Goal: Task Accomplishment & Management: Manage account settings

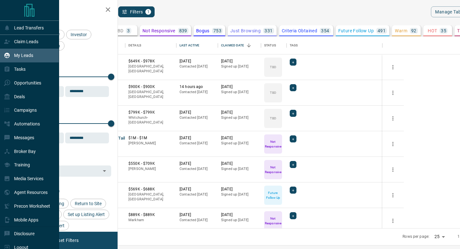
click at [5, 36] on div "Claim Leads" at bounding box center [29, 42] width 59 height 14
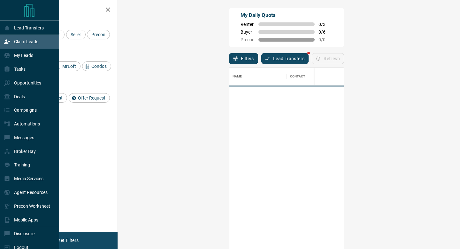
scroll to position [189, 329]
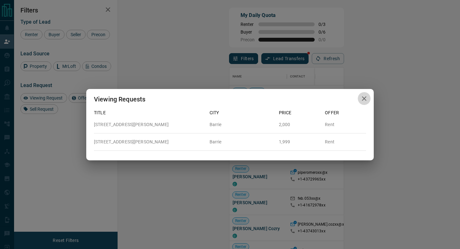
click at [367, 93] on button "button" at bounding box center [364, 98] width 13 height 13
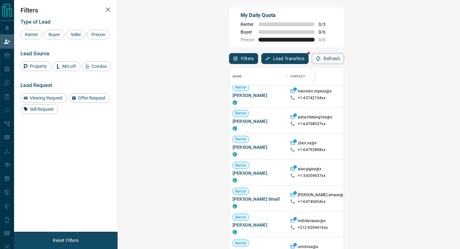
scroll to position [925, 0]
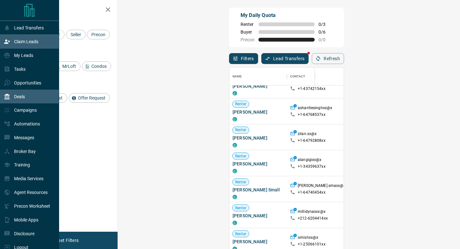
click at [16, 90] on div "Deals" at bounding box center [29, 97] width 59 height 14
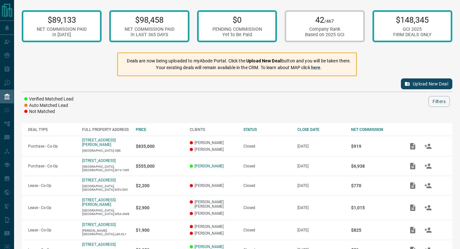
click at [435, 79] on button "Upload New Deal" at bounding box center [426, 83] width 51 height 11
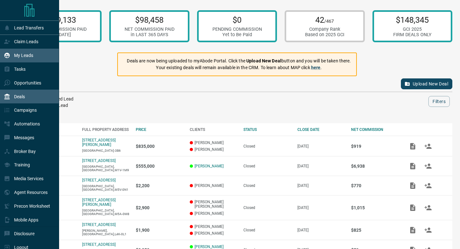
click at [15, 52] on div "My Leads" at bounding box center [18, 55] width 29 height 11
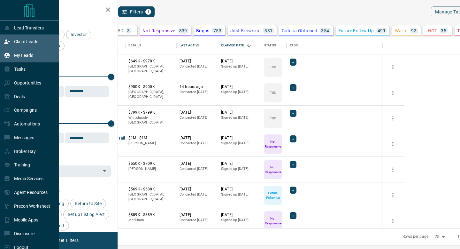
scroll to position [192, 340]
click at [24, 39] on div "Claim Leads" at bounding box center [21, 41] width 35 height 11
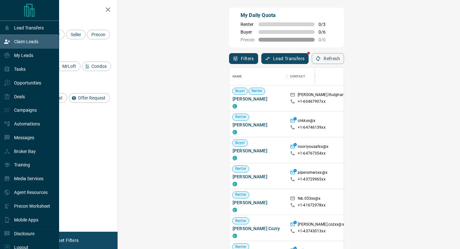
scroll to position [189, 329]
